Goal: Contribute content: Contribute content

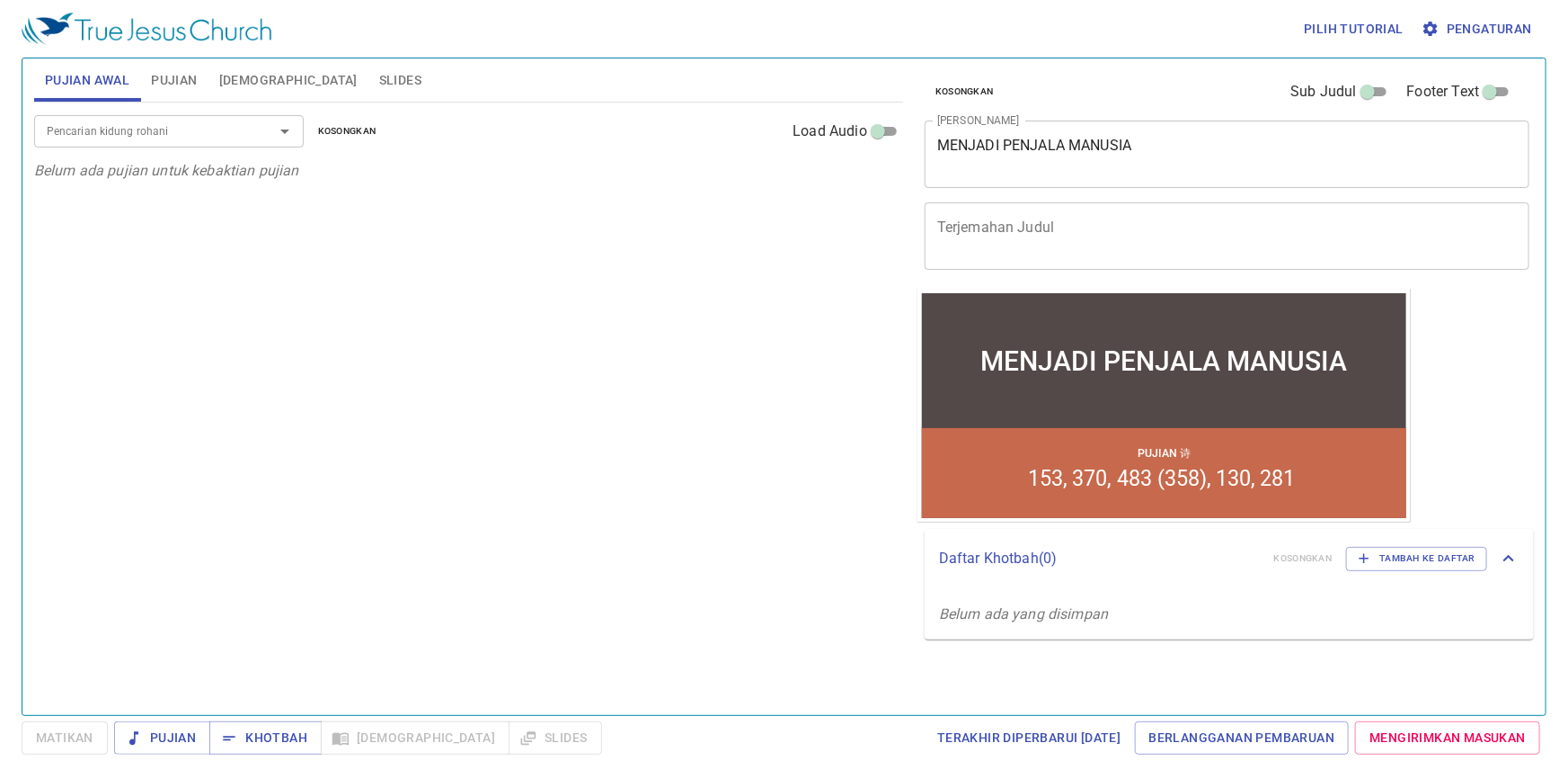
click at [1152, 148] on textarea "MENJADI PENJALA MANUSIA" at bounding box center [1227, 153] width 579 height 34
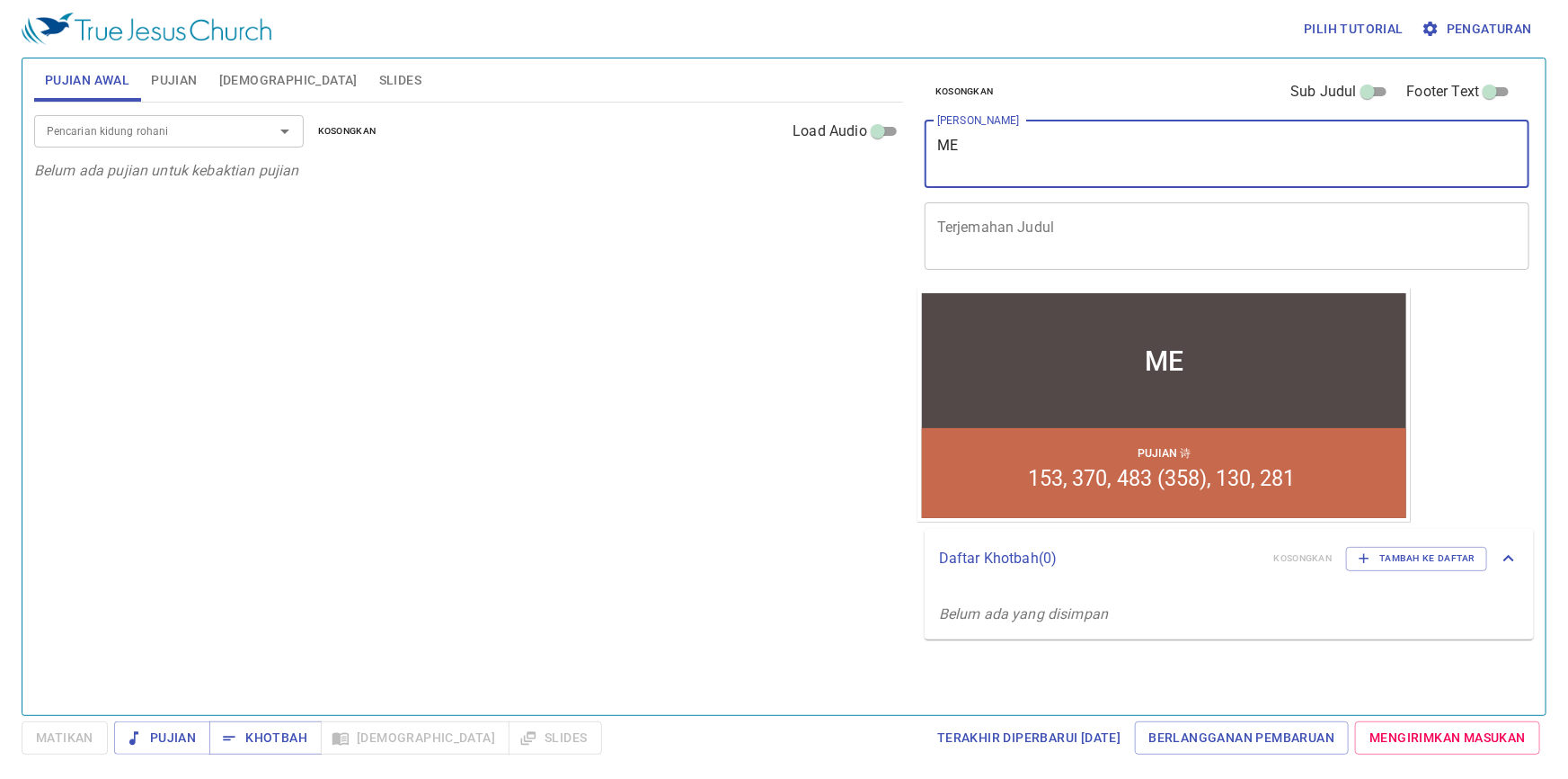
type textarea "M"
type textarea "Panggilan"
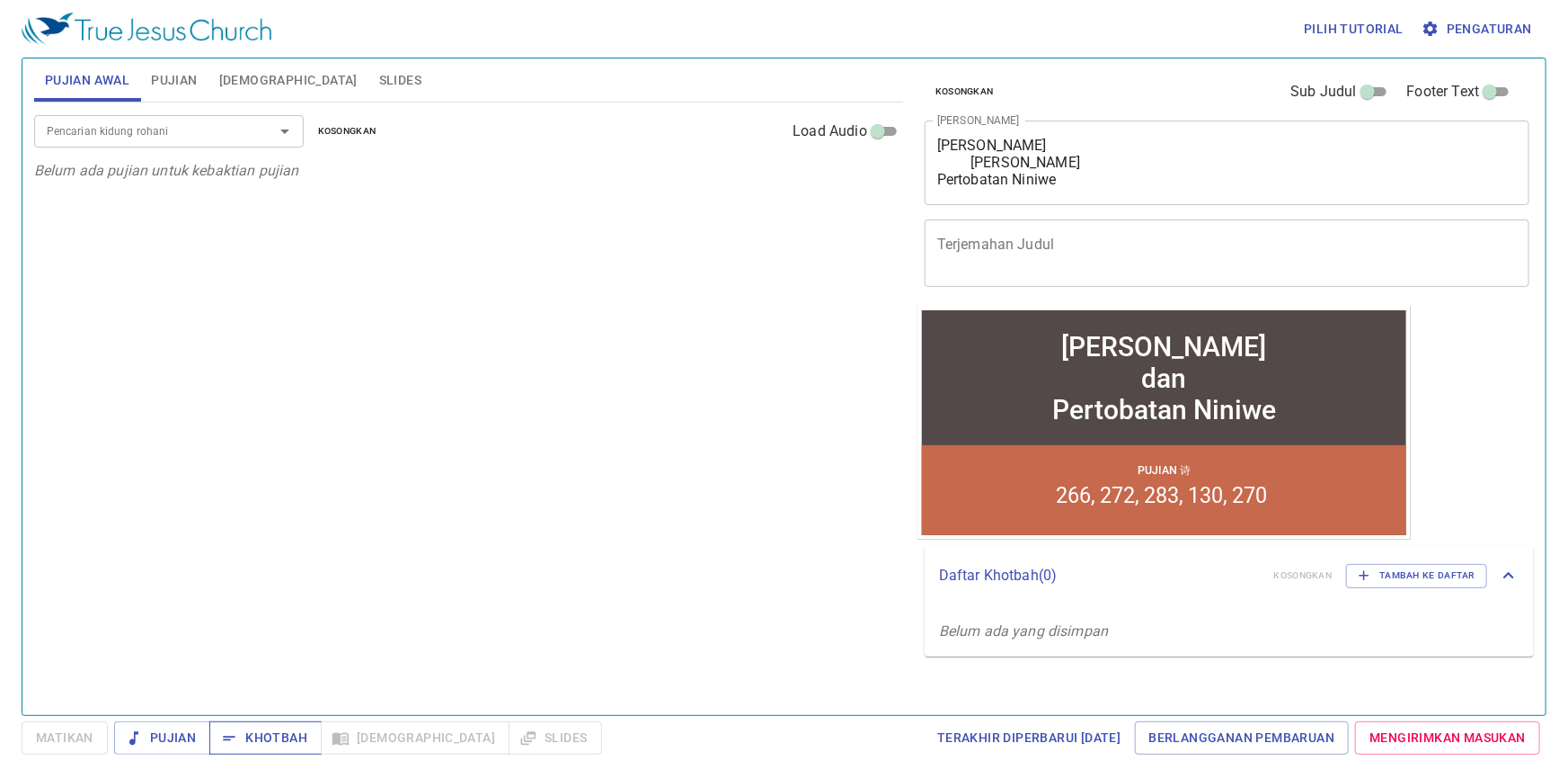
click at [288, 739] on span "Khotbah" at bounding box center [265, 737] width 84 height 23
click at [1001, 159] on textarea "Panggilan Yunus dan Pertobatan Niniwe" at bounding box center [1227, 162] width 579 height 51
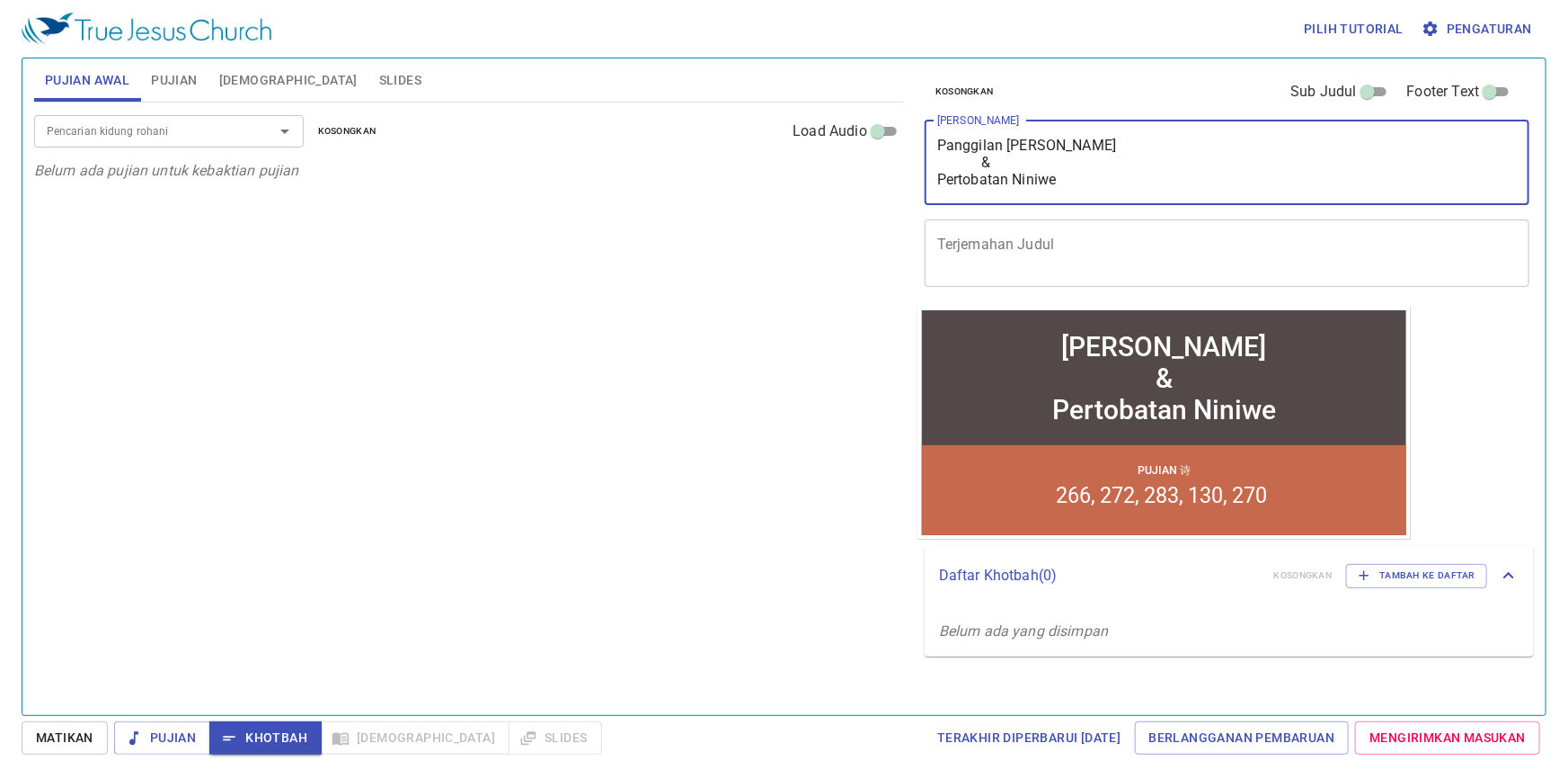
type textarea "Panggilan [PERSON_NAME] & Pertobatan Niniwe"
click at [196, 83] on span "Pujian" at bounding box center [173, 80] width 46 height 23
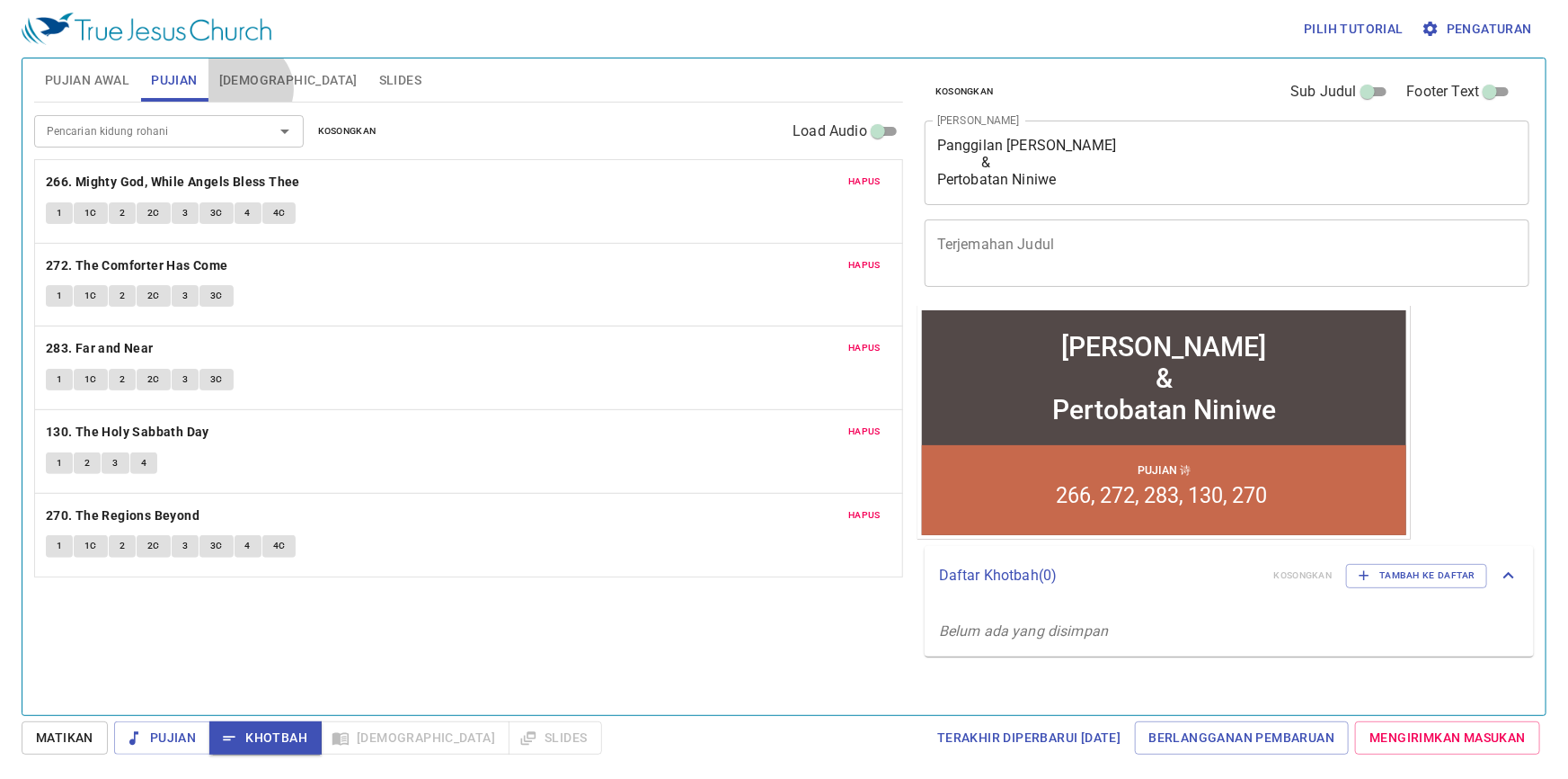
click at [244, 89] on span "[DEMOGRAPHIC_DATA]" at bounding box center [288, 80] width 138 height 23
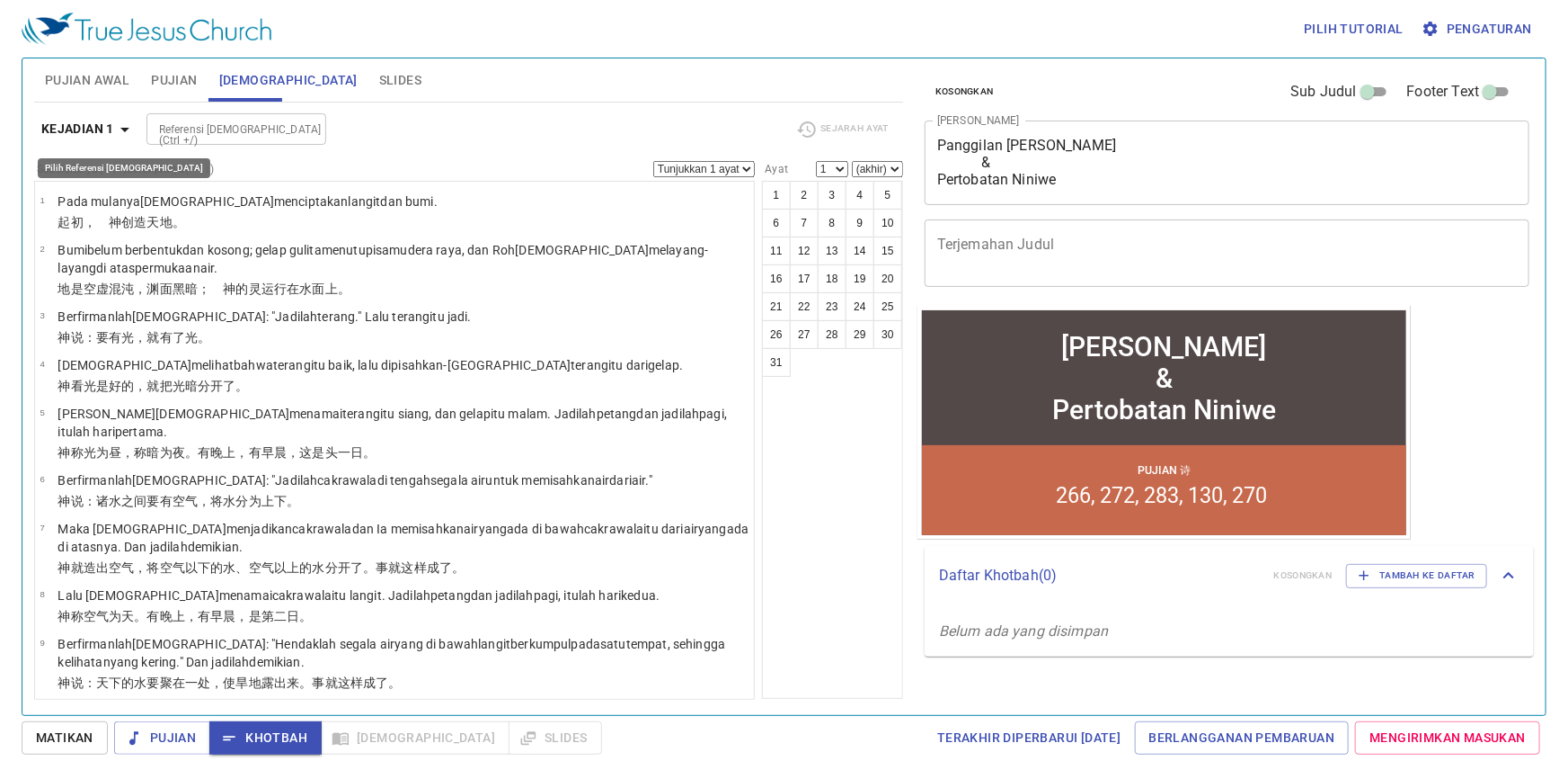
click at [116, 131] on icon "button" at bounding box center [125, 129] width 22 height 22
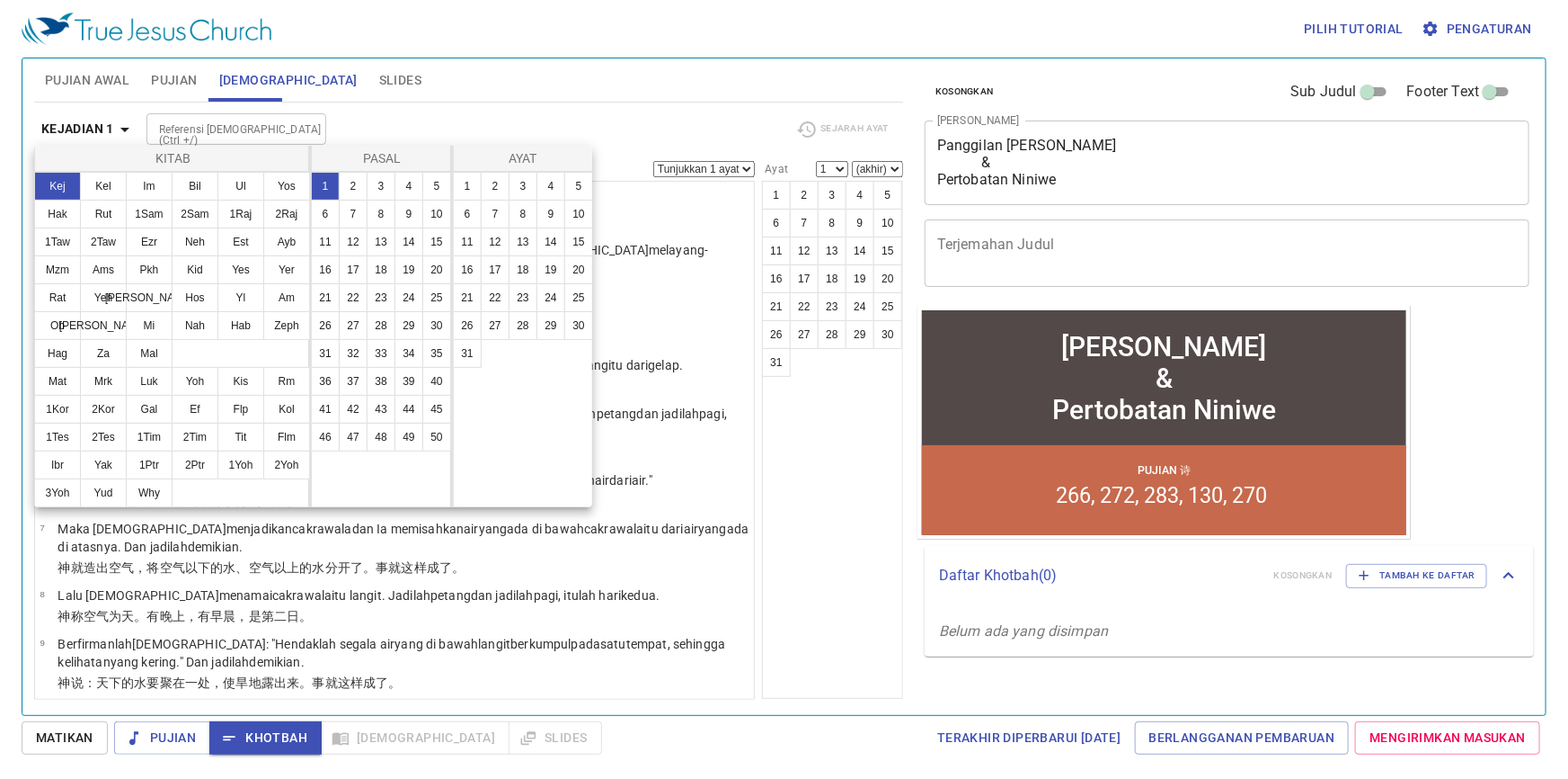
click at [177, 78] on div at bounding box center [784, 389] width 1568 height 779
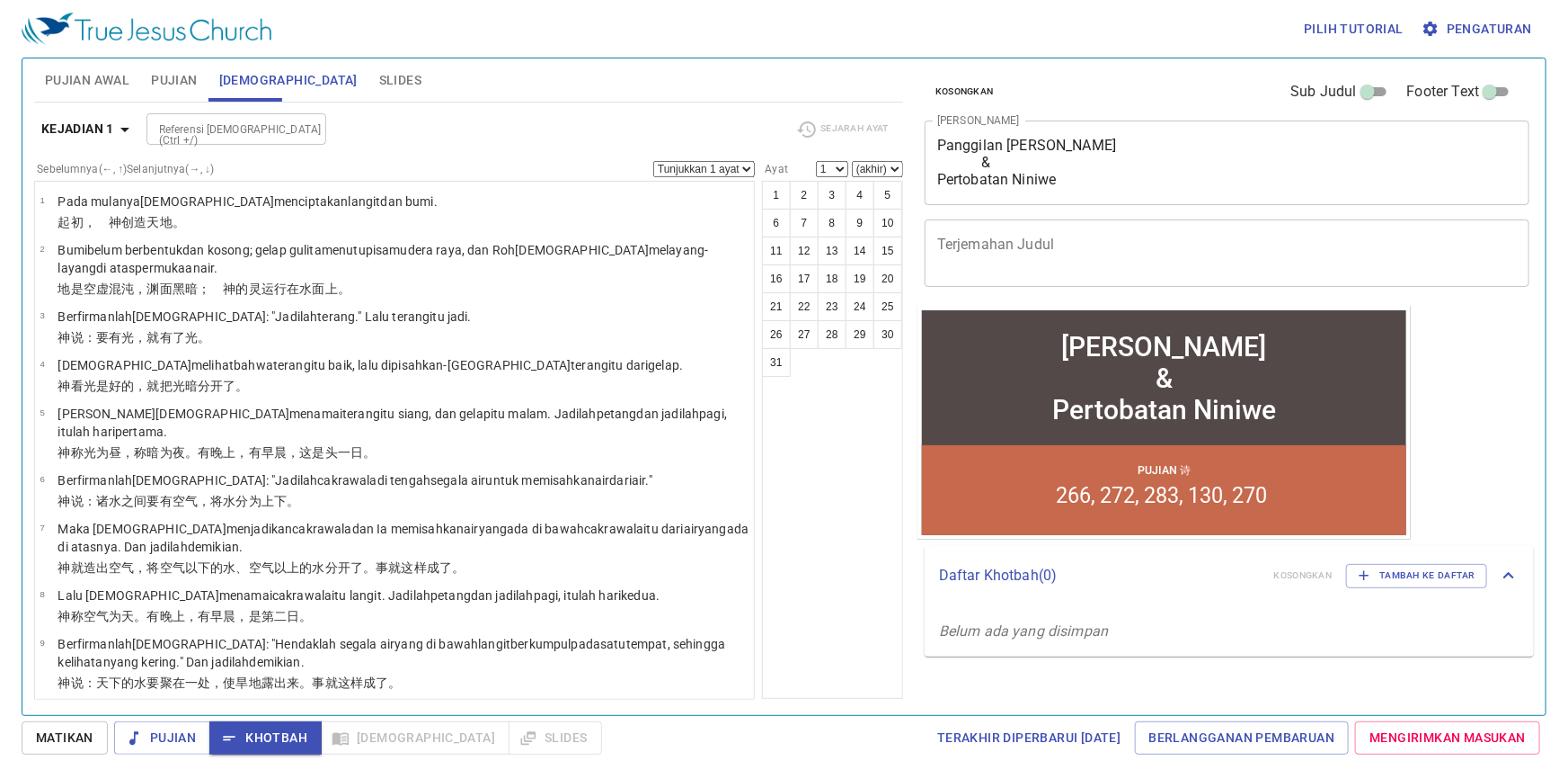
click at [174, 81] on span "Pujian" at bounding box center [173, 80] width 46 height 23
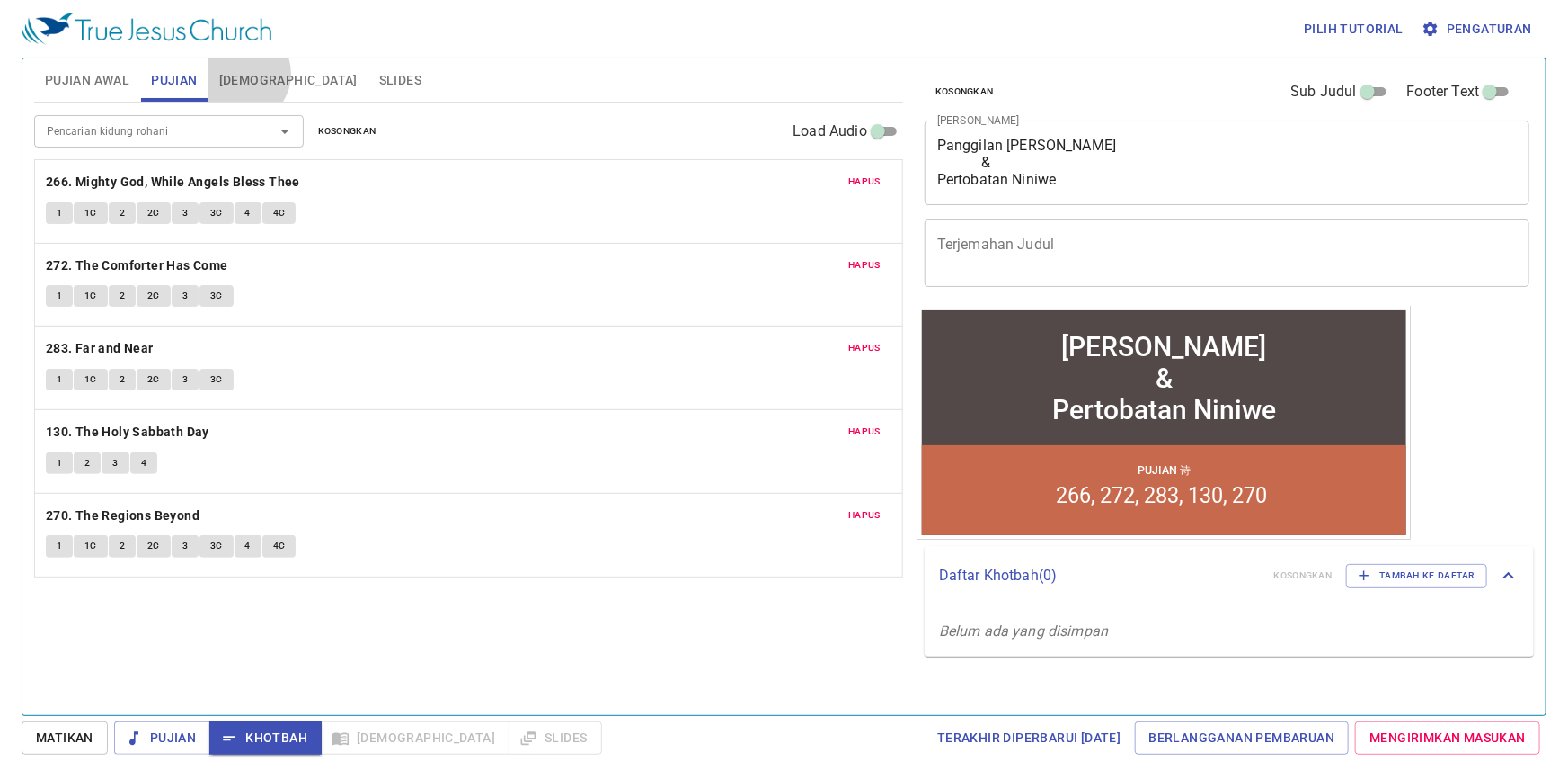
click at [243, 73] on span "[DEMOGRAPHIC_DATA]" at bounding box center [288, 80] width 138 height 23
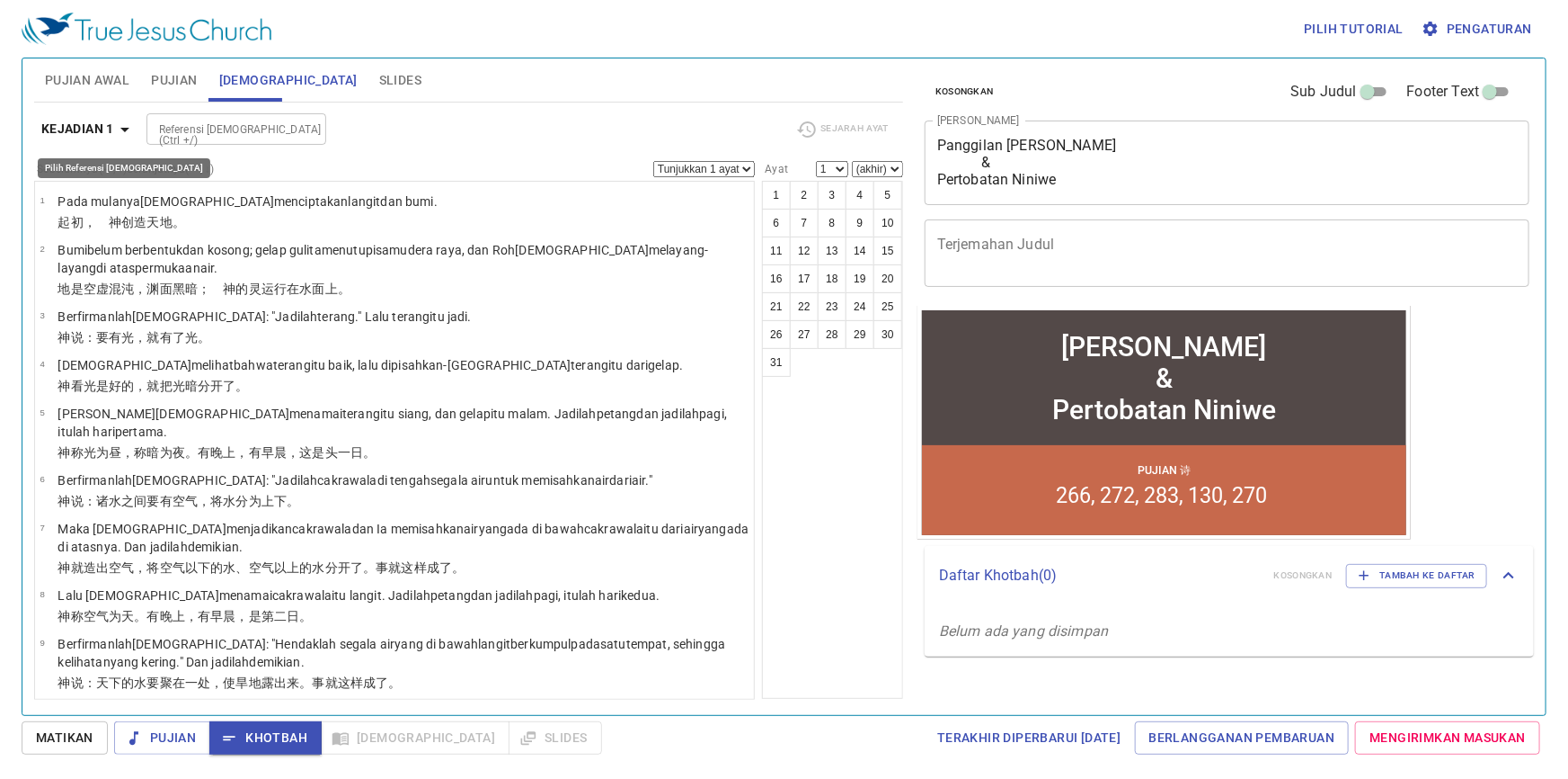
click at [124, 130] on icon "button" at bounding box center [125, 129] width 22 height 22
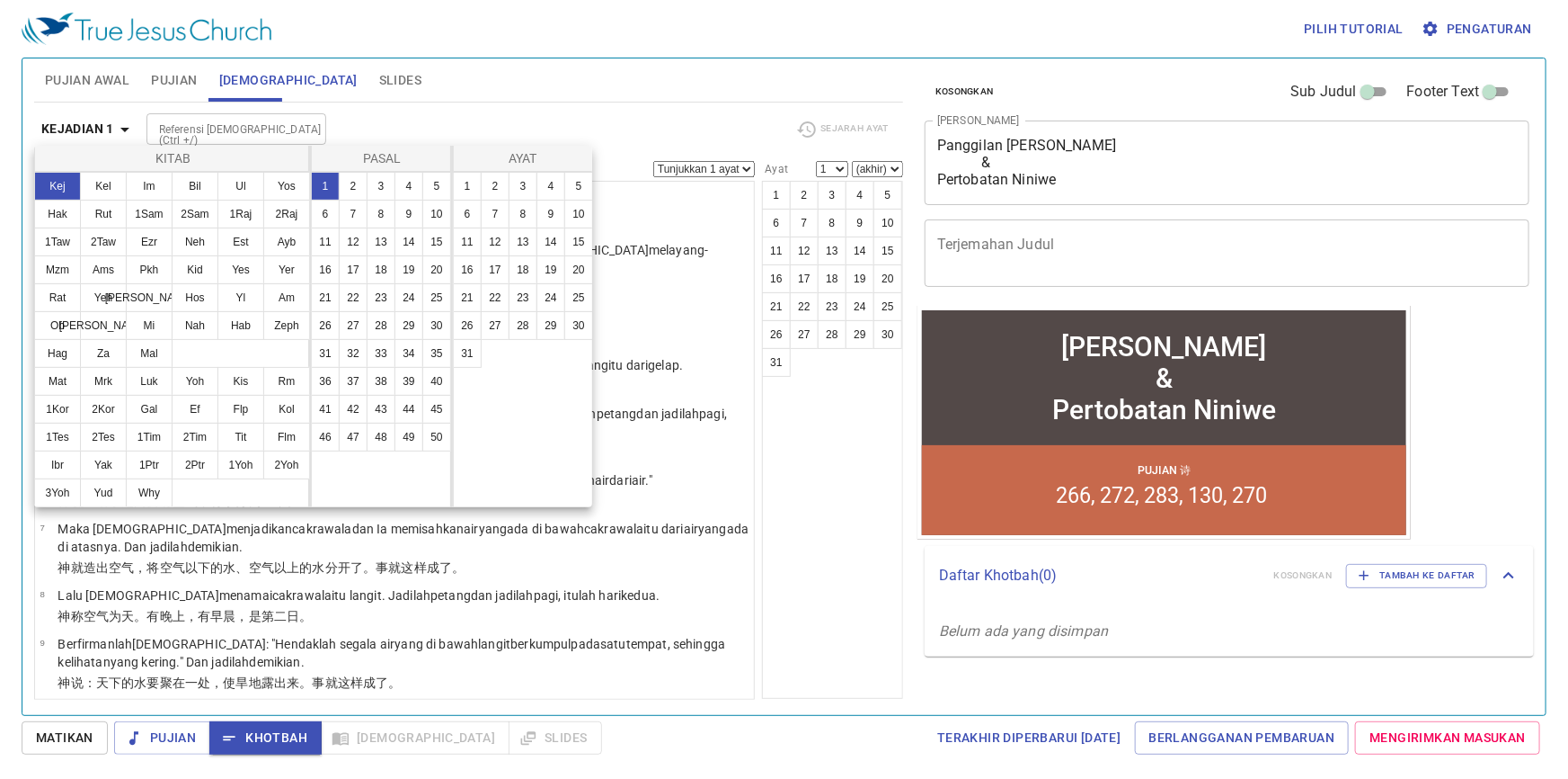
click at [171, 81] on div at bounding box center [784, 389] width 1568 height 779
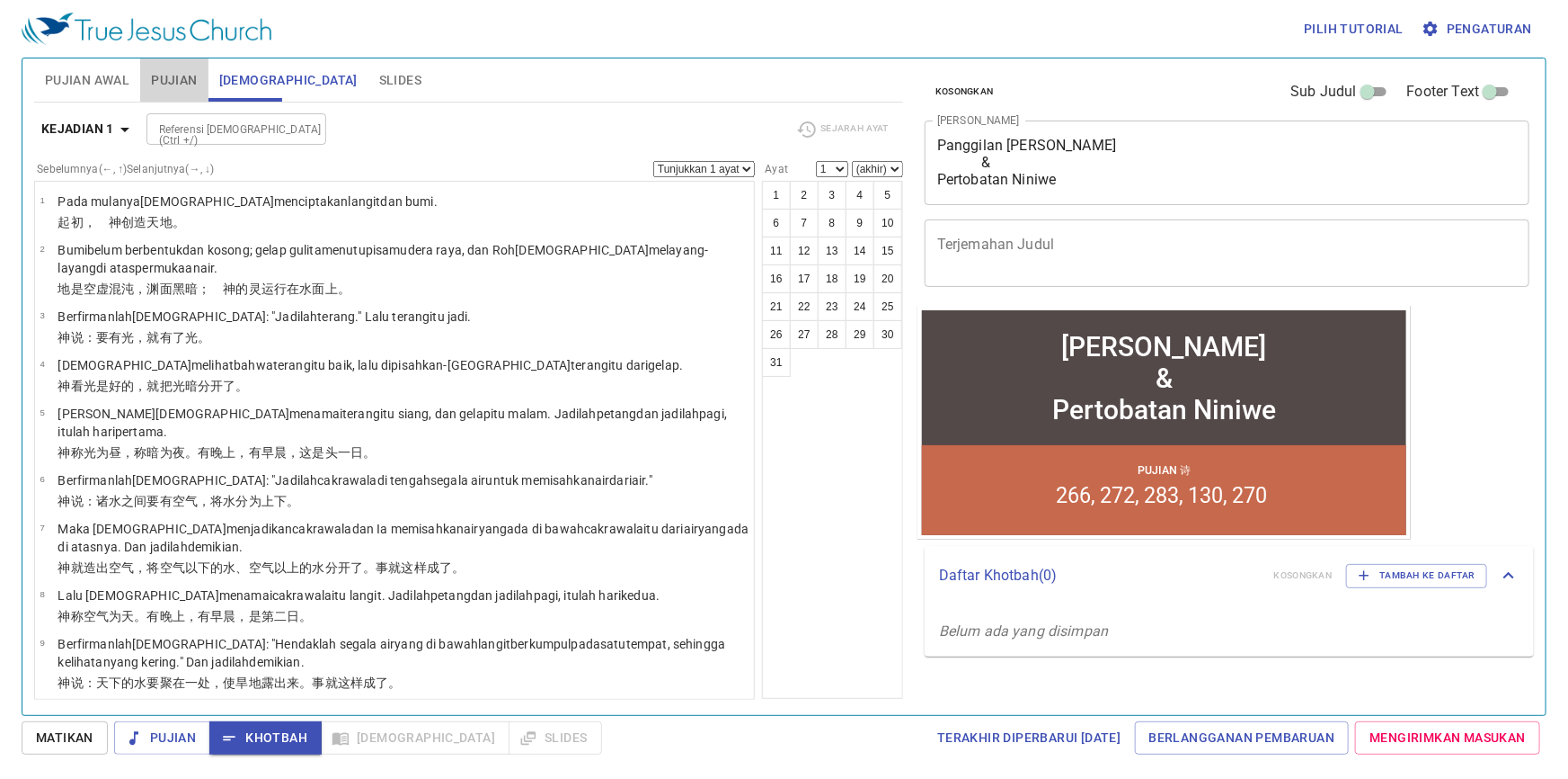
click at [174, 79] on span "Pujian" at bounding box center [173, 80] width 46 height 23
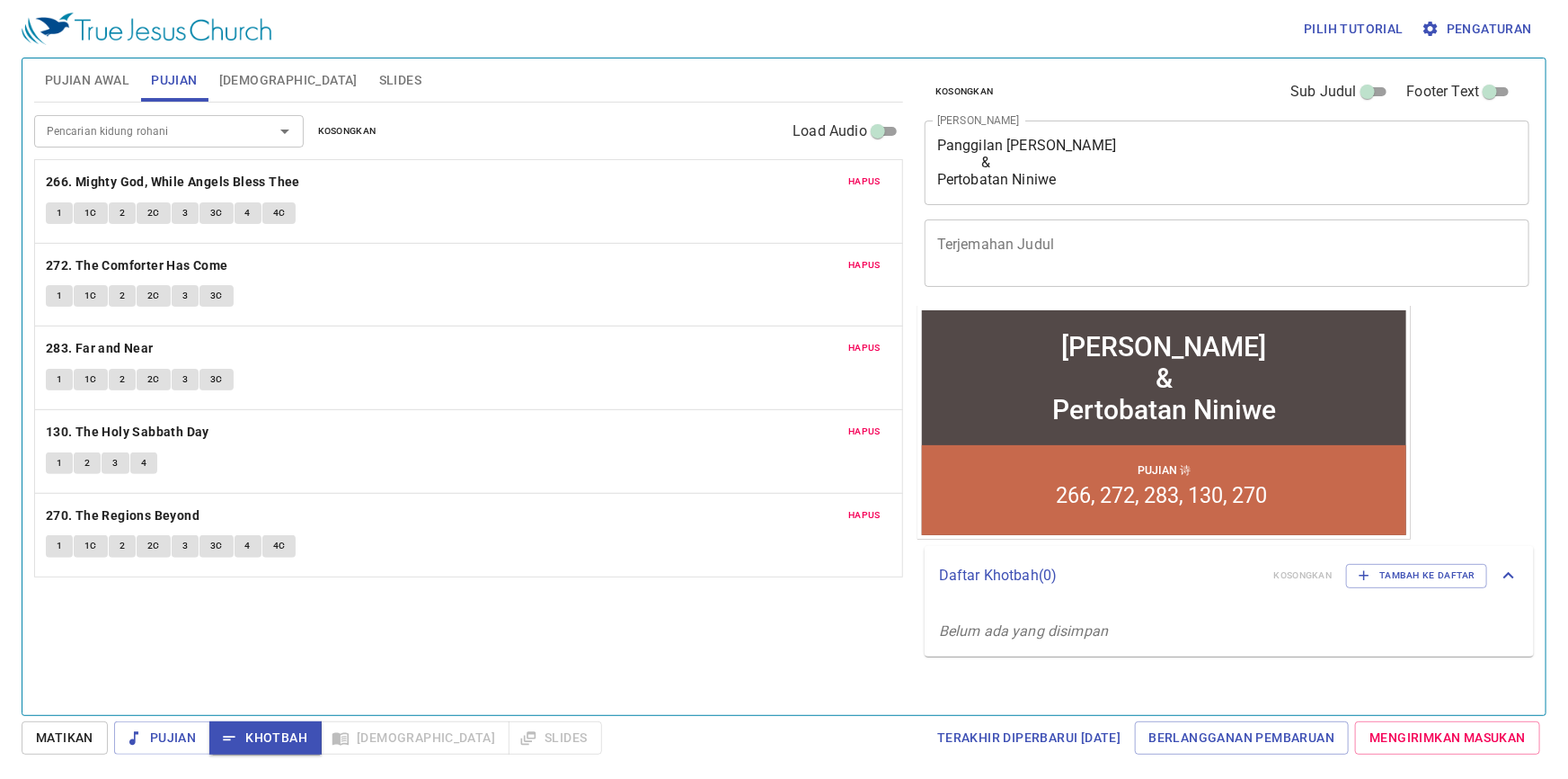
click at [60, 209] on span "1" at bounding box center [60, 213] width 5 height 16
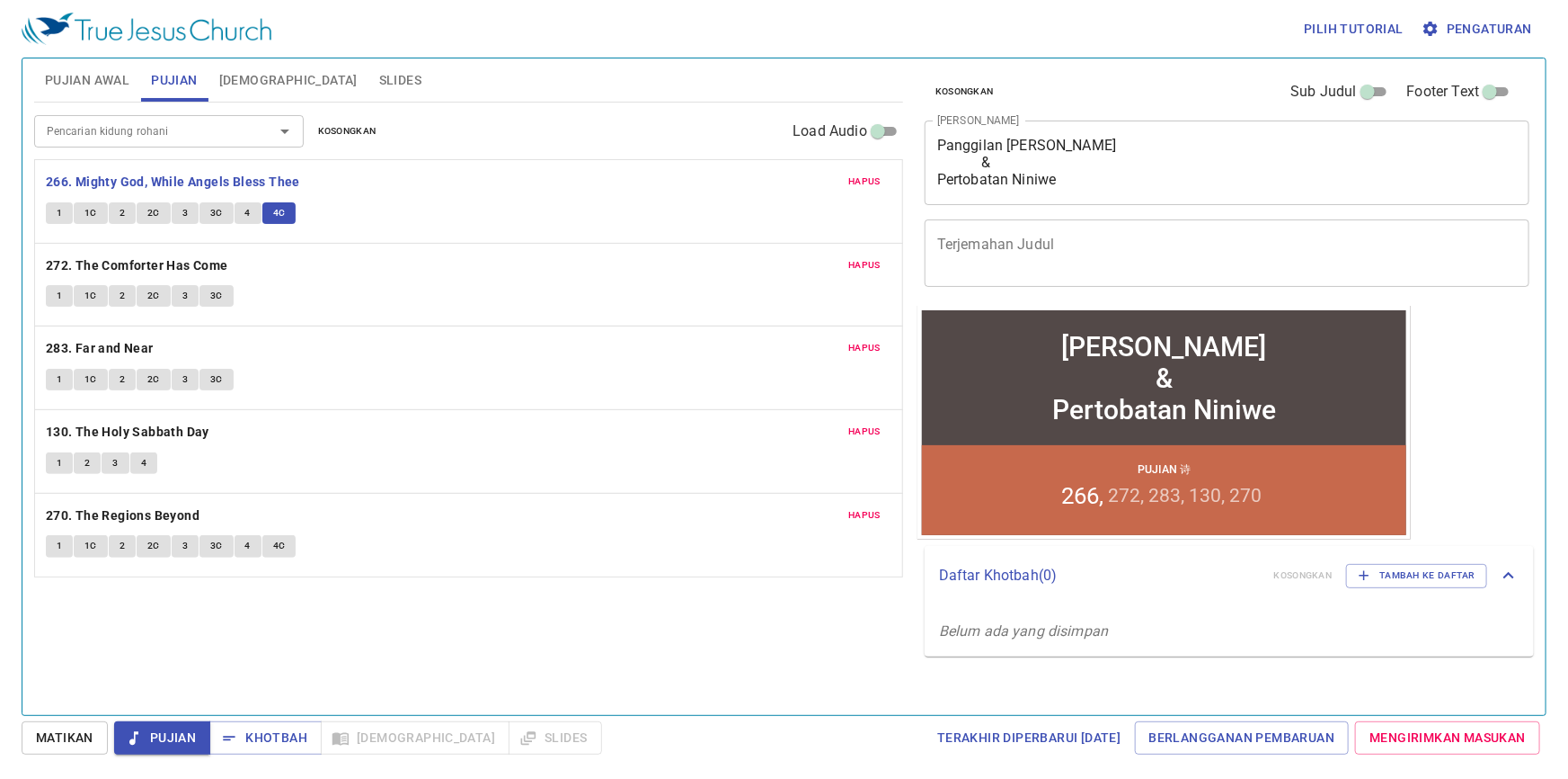
click at [58, 295] on span "1" at bounding box center [60, 296] width 5 height 16
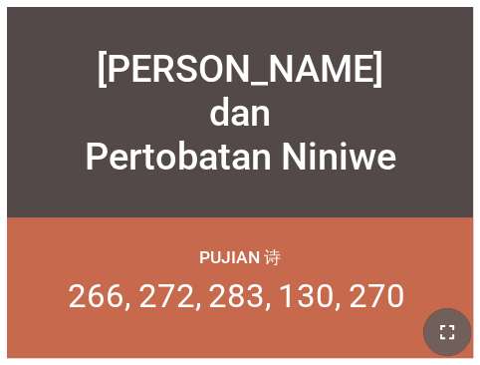
click at [444, 338] on icon "button" at bounding box center [447, 332] width 24 height 24
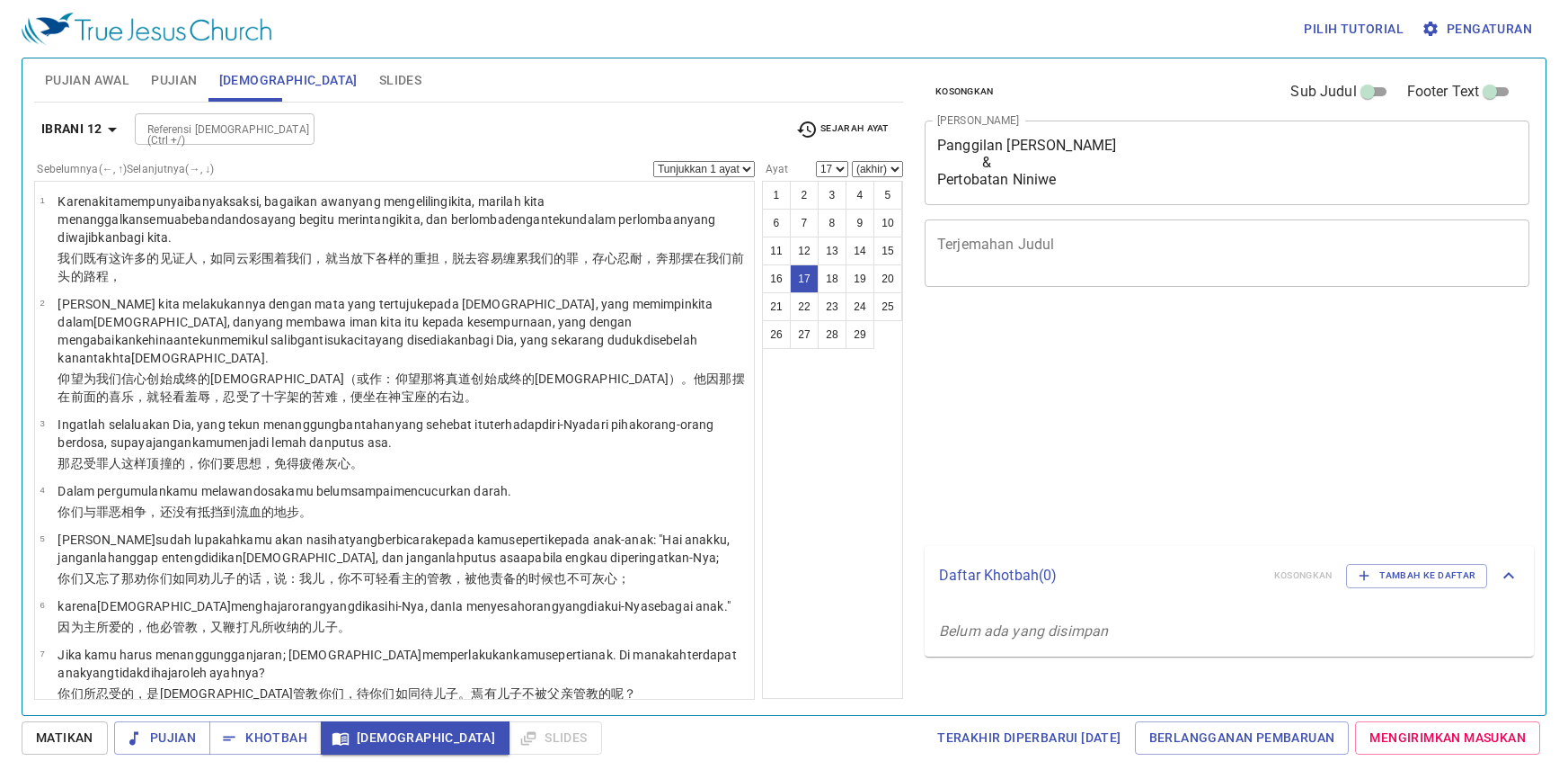
select select "17"
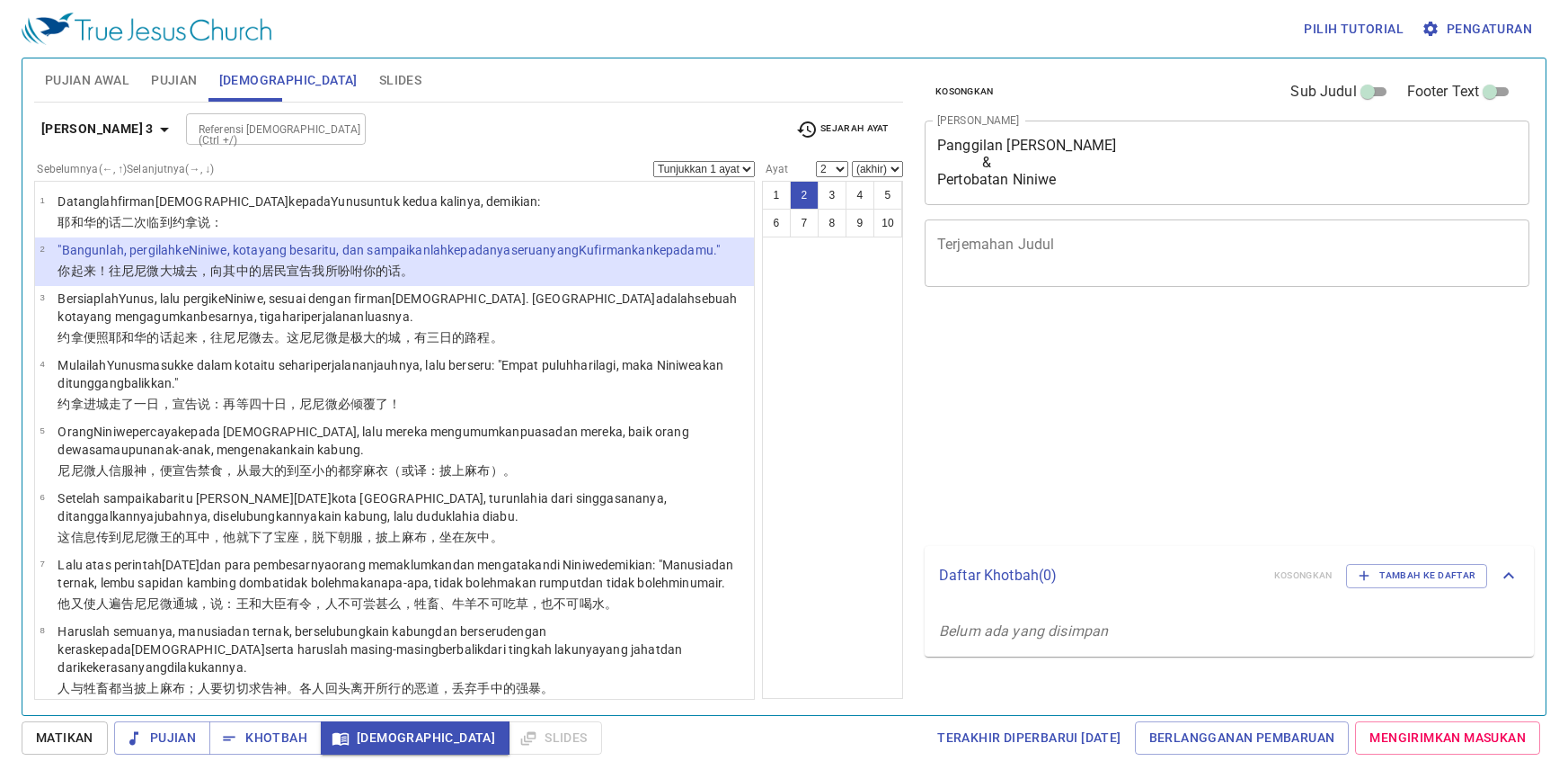
select select "2"
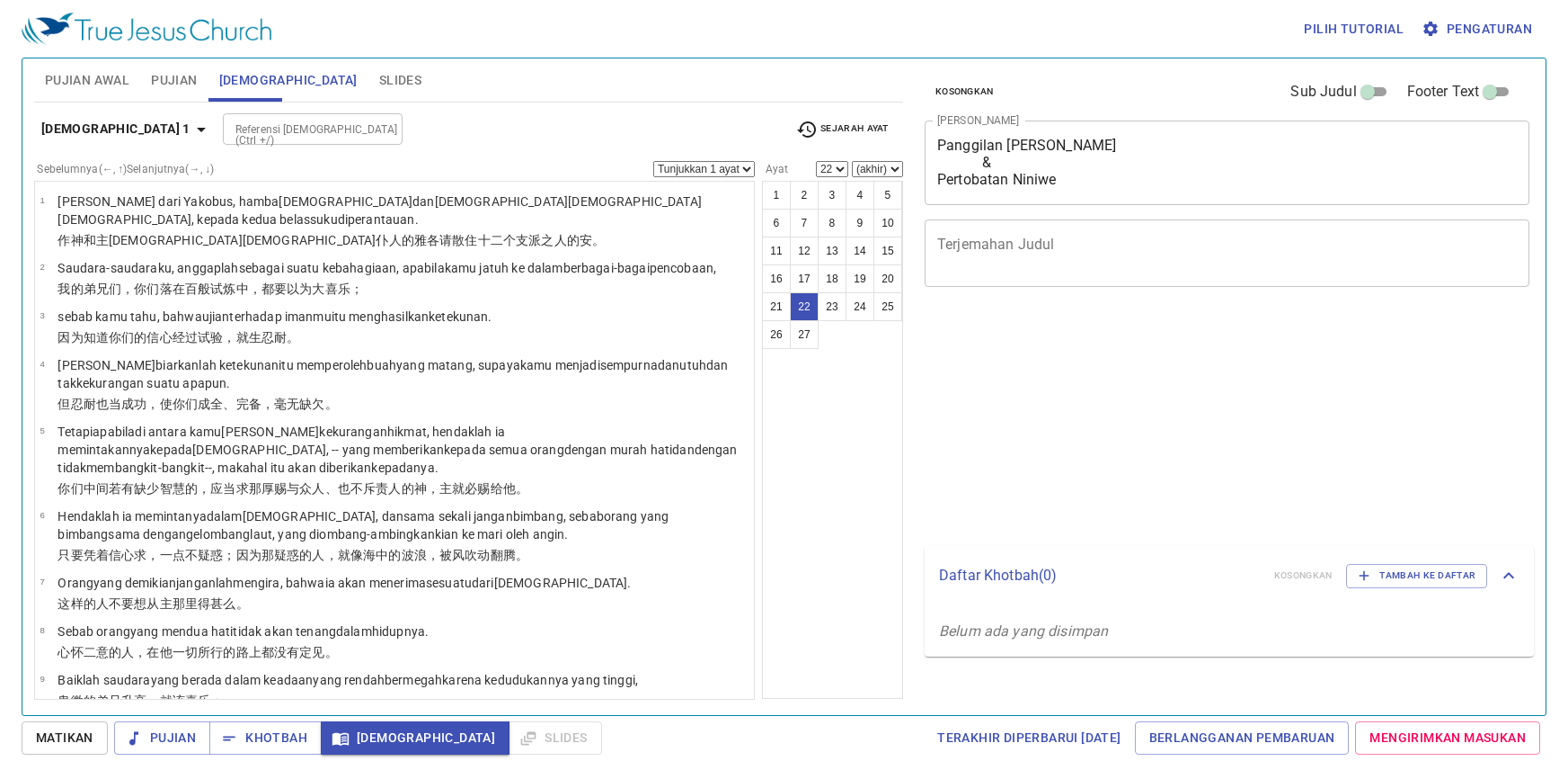
select select "22"
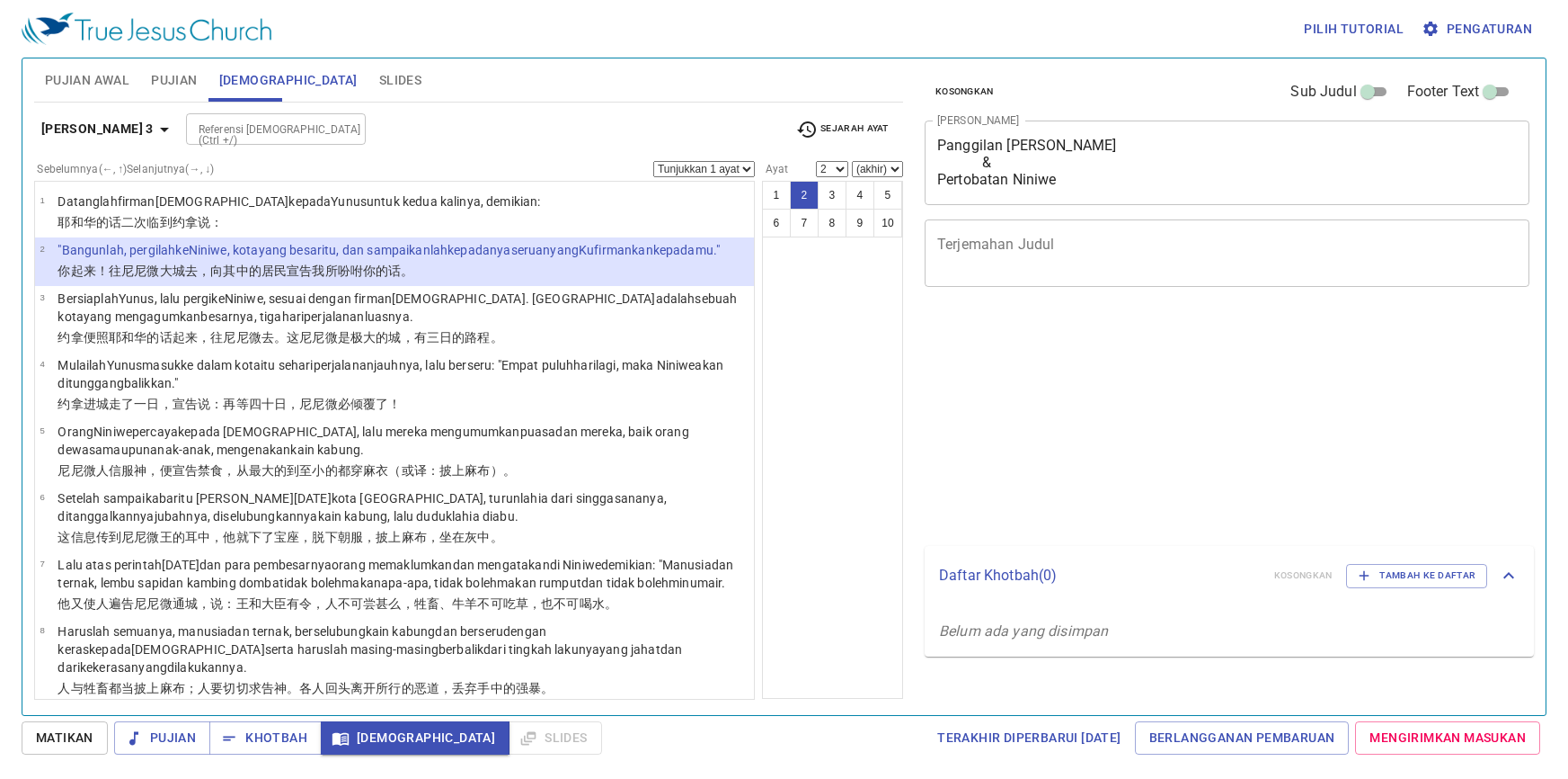
select select "2"
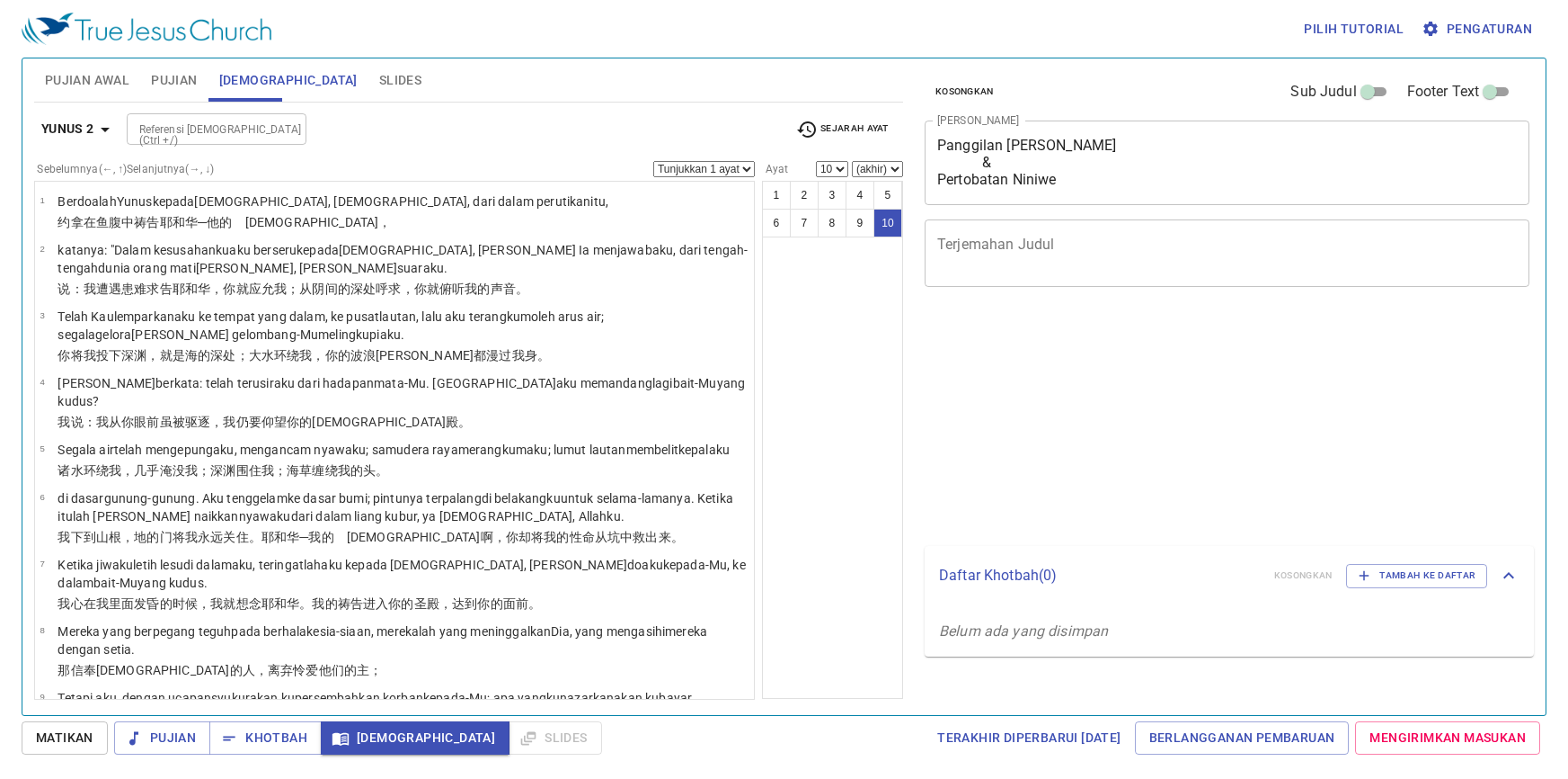
select select "10"
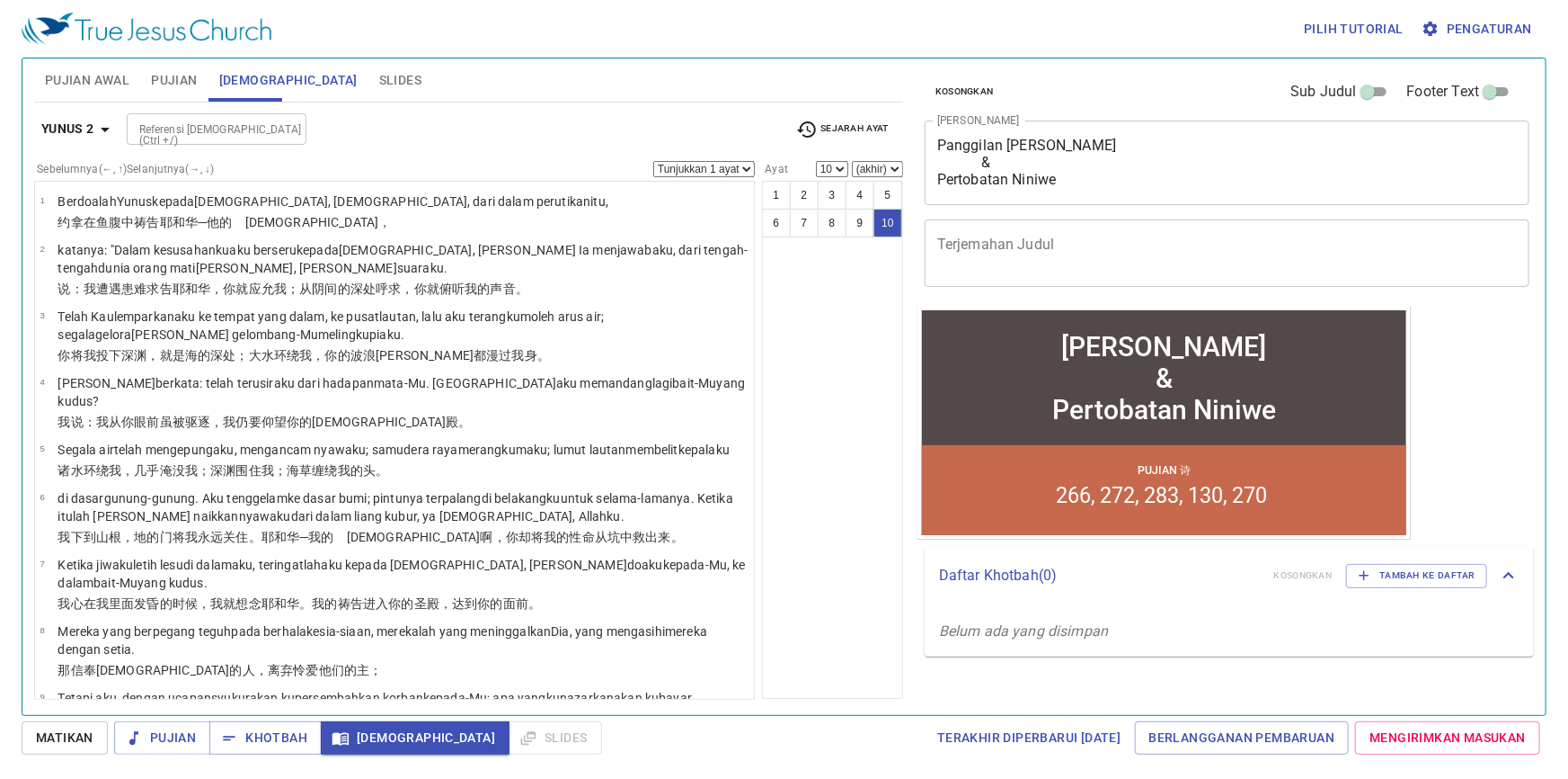
scroll to position [108, 0]
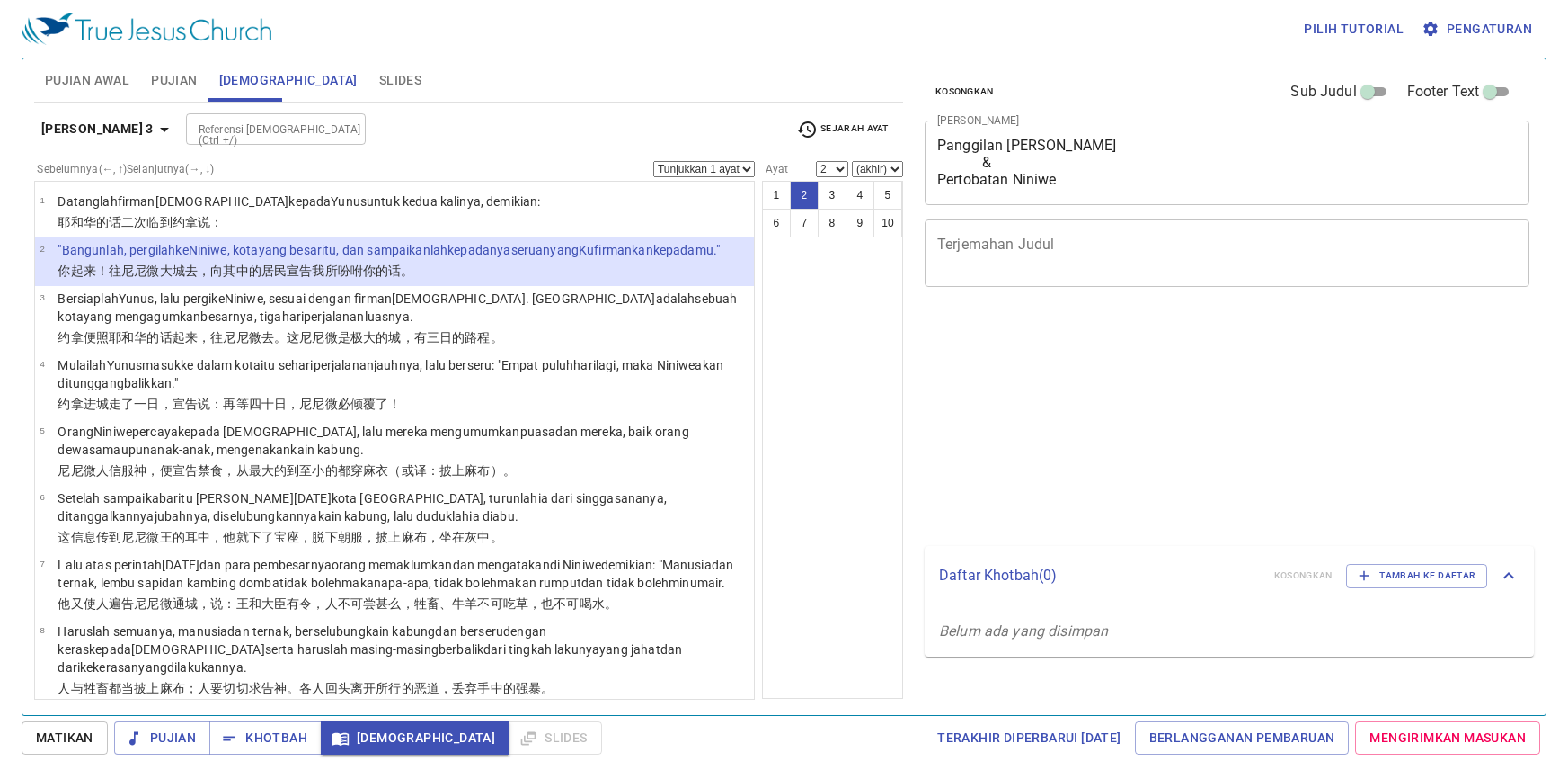
select select "2"
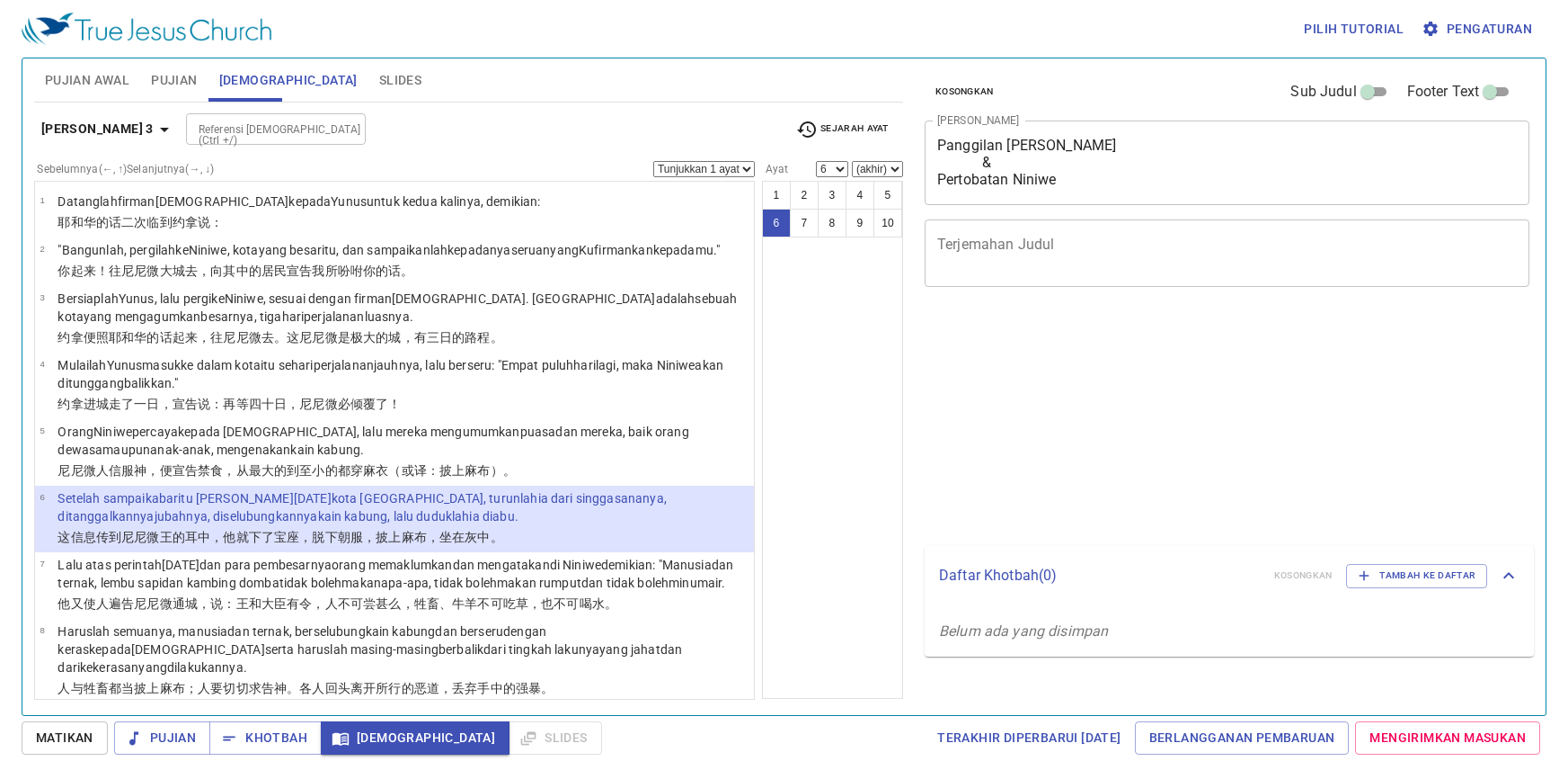
select select "6"
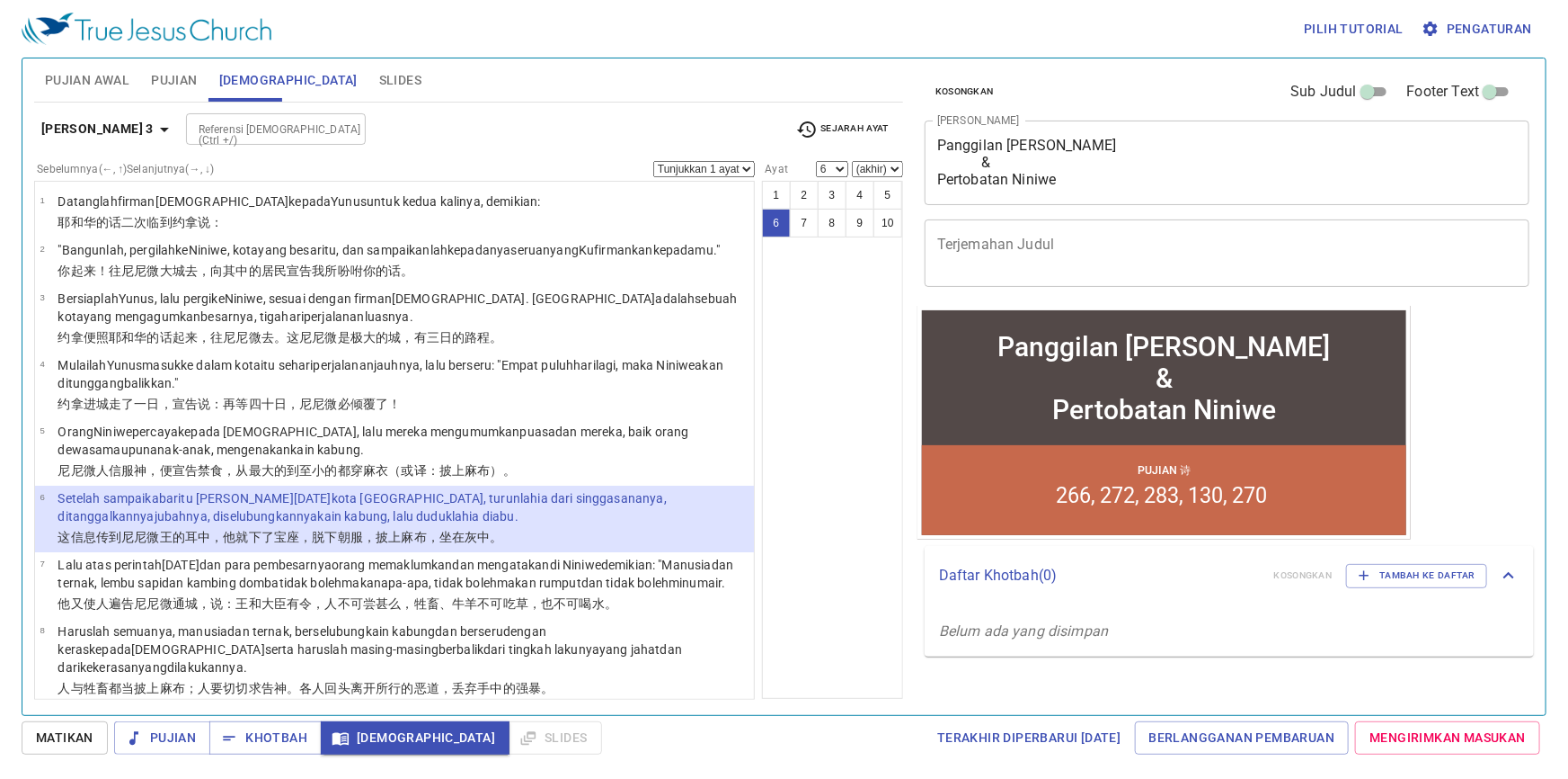
scroll to position [180, 0]
